Goal: Find specific page/section: Find specific page/section

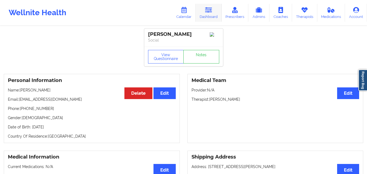
click at [205, 16] on link "Dashboard" at bounding box center [209, 13] width 26 height 18
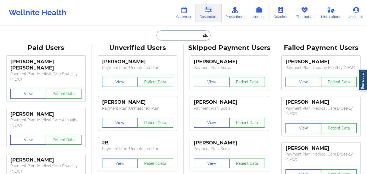
click at [172, 34] on input "text" at bounding box center [184, 35] width 54 height 10
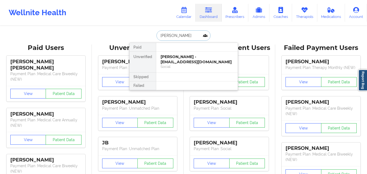
type input "Mary A Roche"
click at [192, 63] on div "Mary A Roche - goldleafframing@hotmail.com" at bounding box center [197, 59] width 73 height 10
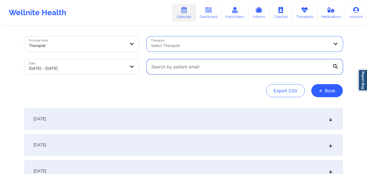
click at [173, 65] on input "text" at bounding box center [245, 66] width 196 height 15
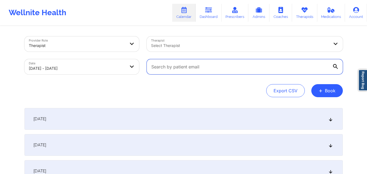
paste input "Chelsea.Messinabills@outlook.com"
type input "Chelsea.Messinabills@outlook.com"
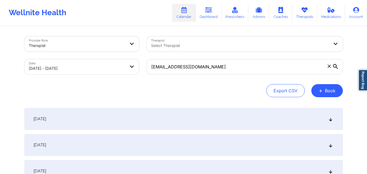
click at [179, 111] on div "September 30, 2025" at bounding box center [183, 119] width 319 height 22
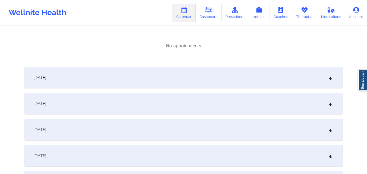
scroll to position [109, 0]
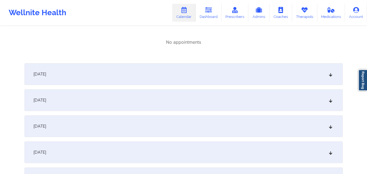
click at [187, 81] on div "October 1, 2025" at bounding box center [183, 74] width 319 height 22
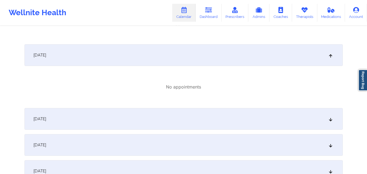
scroll to position [136, 0]
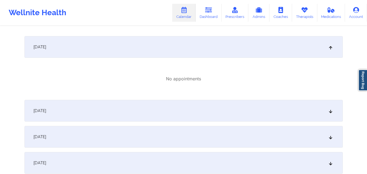
click at [174, 111] on div "October 2, 2025" at bounding box center [183, 111] width 319 height 22
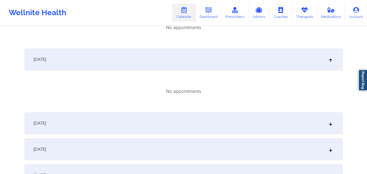
scroll to position [245, 0]
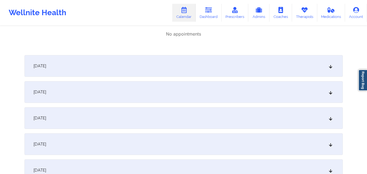
click at [189, 66] on div "October 3, 2025" at bounding box center [183, 66] width 319 height 22
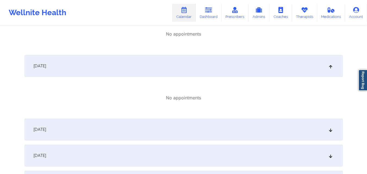
click at [182, 125] on div "October 4, 2025" at bounding box center [183, 130] width 319 height 22
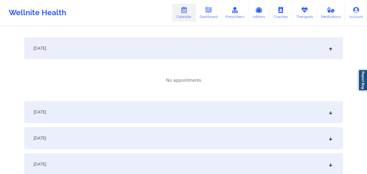
scroll to position [353, 0]
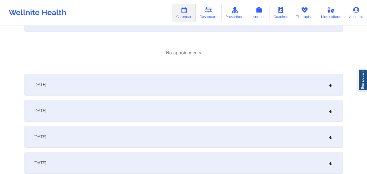
click at [197, 88] on div "October 5, 2025" at bounding box center [183, 85] width 319 height 22
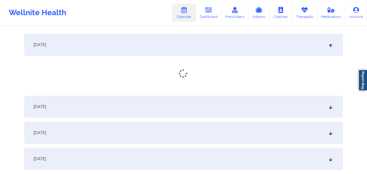
scroll to position [435, 0]
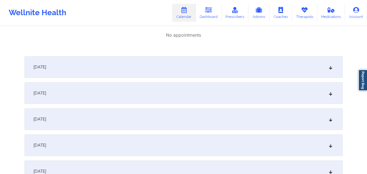
click at [196, 62] on div "October 6, 2025" at bounding box center [183, 67] width 319 height 22
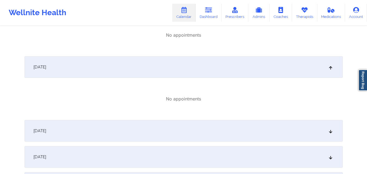
click at [195, 126] on div "October 7, 2025" at bounding box center [183, 131] width 319 height 22
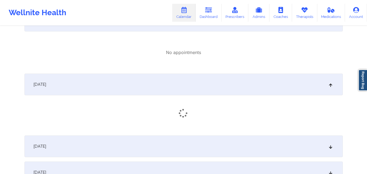
scroll to position [517, 0]
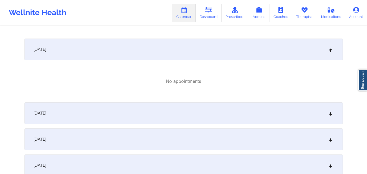
click at [193, 116] on div "October 8, 2025" at bounding box center [183, 114] width 319 height 22
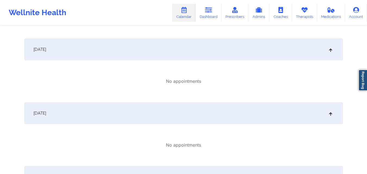
scroll to position [625, 0]
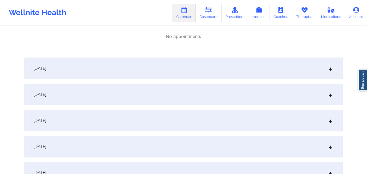
click at [199, 61] on div "October 9, 2025" at bounding box center [183, 69] width 319 height 22
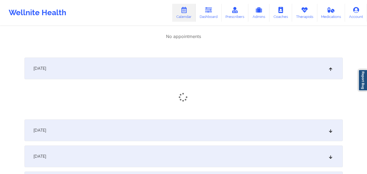
click at [197, 130] on div "October 10, 2025" at bounding box center [183, 131] width 319 height 22
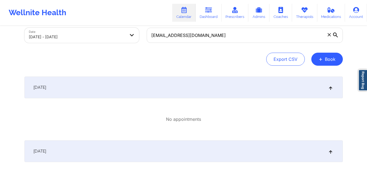
scroll to position [0, 0]
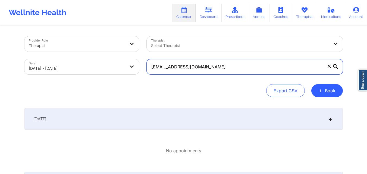
click at [262, 68] on input "Chelsea.Messinabills@outlook.com" at bounding box center [245, 66] width 196 height 15
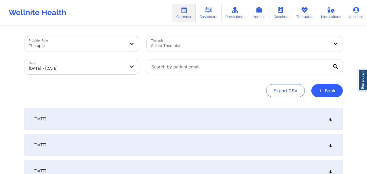
click at [179, 94] on div "Export CSV + Book" at bounding box center [183, 90] width 319 height 13
